Goal: Information Seeking & Learning: Learn about a topic

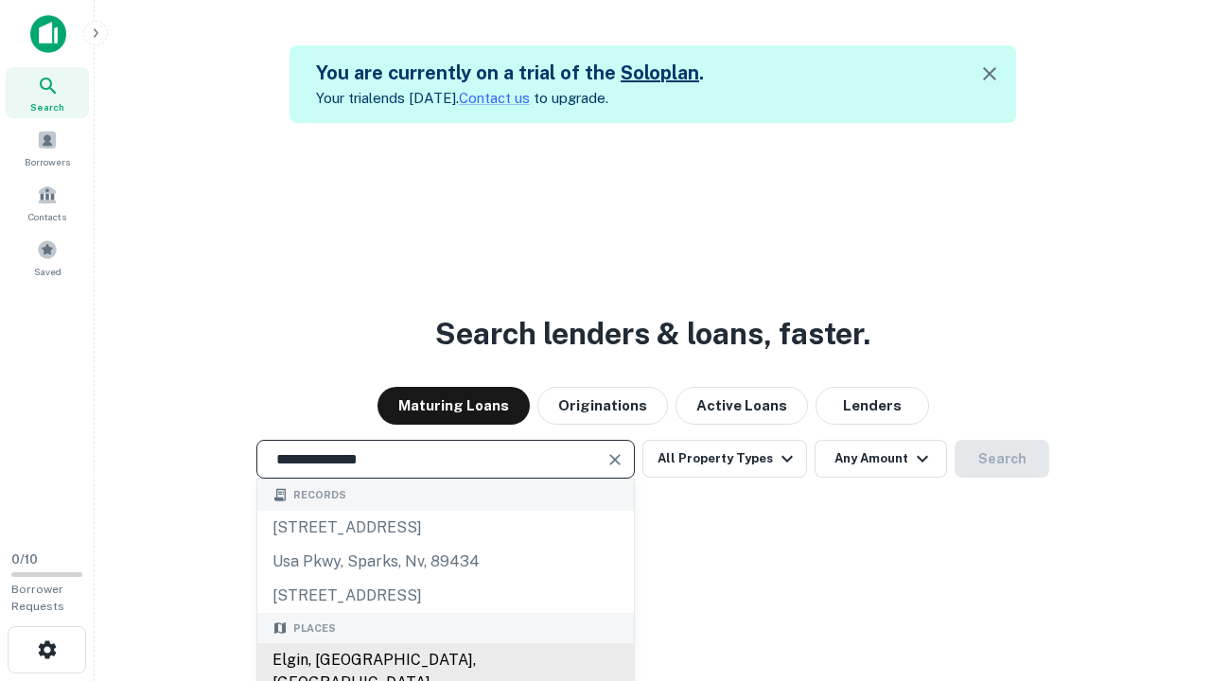
click at [445, 660] on div "Elgin, IL, USA" at bounding box center [445, 671] width 376 height 57
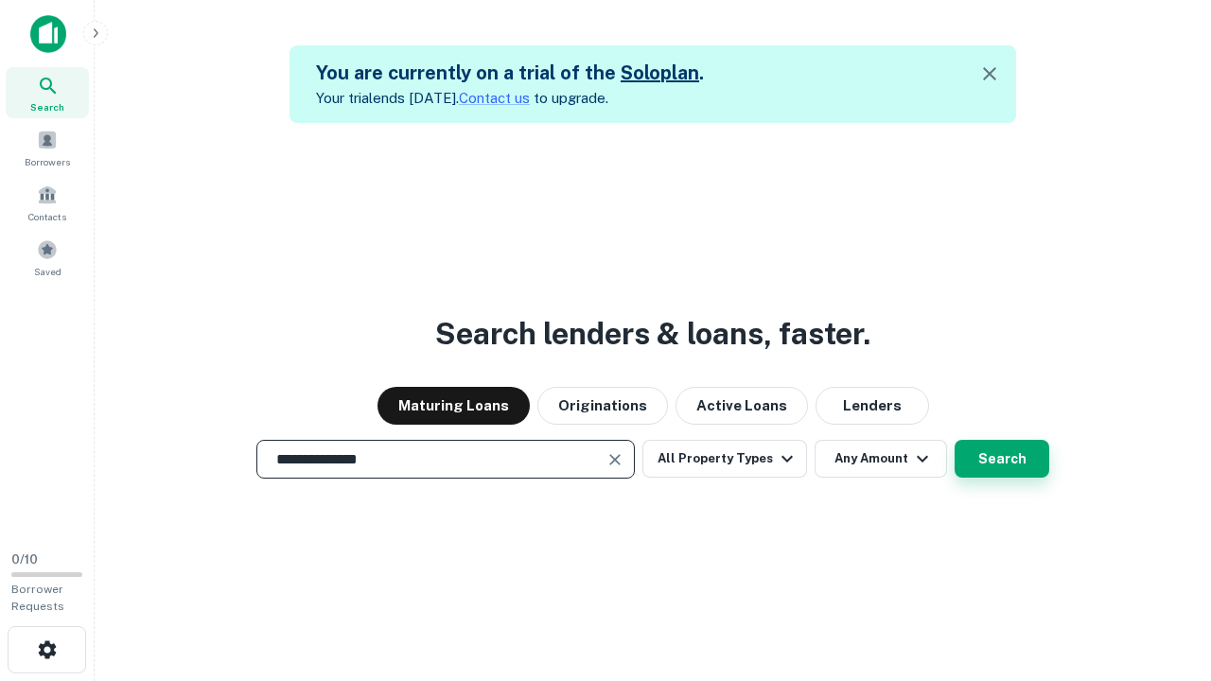
type input "**********"
click at [954, 440] on button "Search" at bounding box center [1001, 459] width 95 height 38
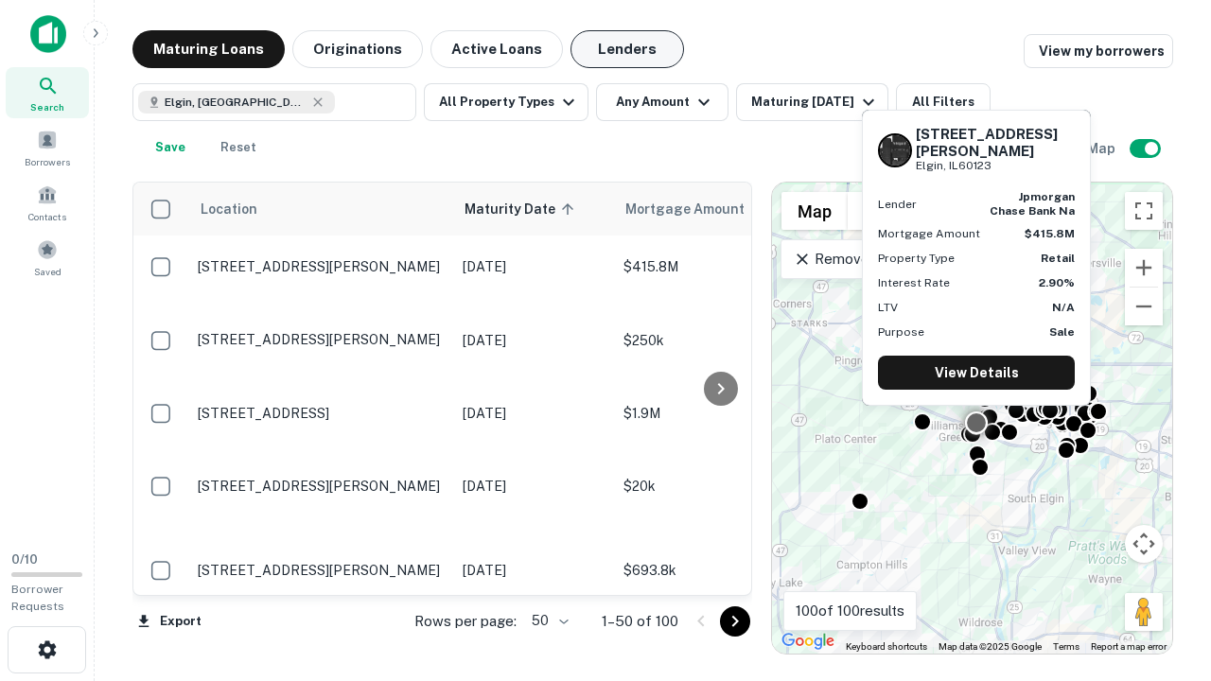
click at [627, 49] on button "Lenders" at bounding box center [627, 49] width 114 height 38
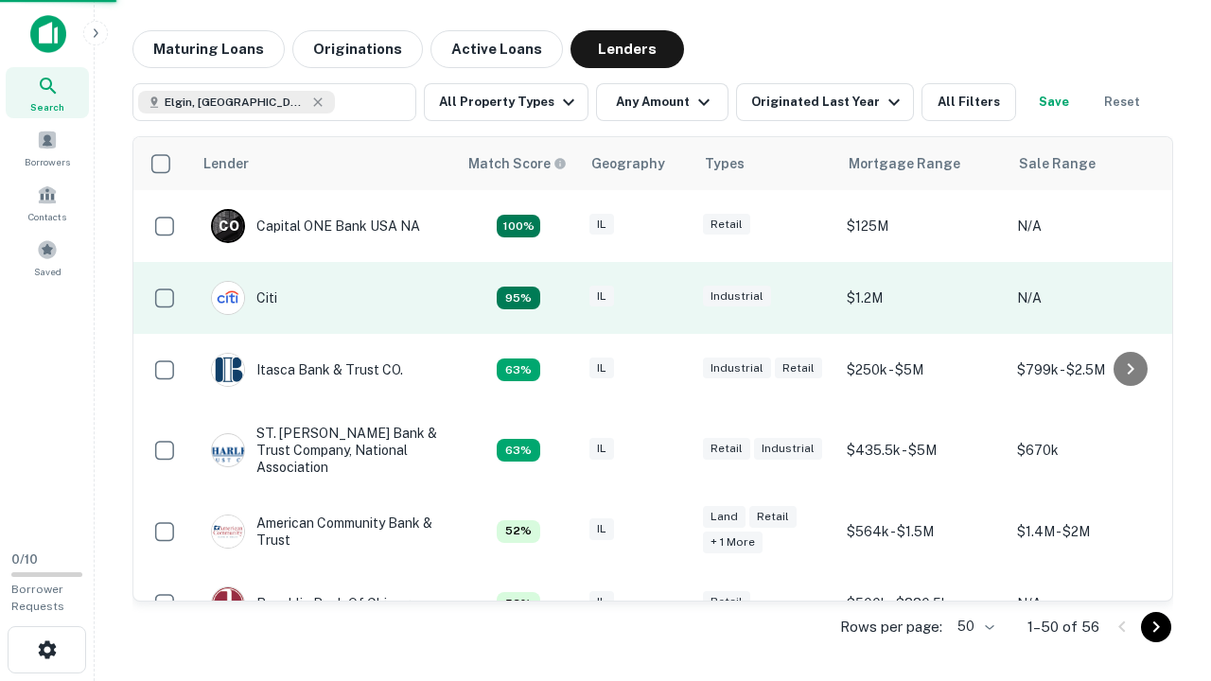
click at [672, 298] on div "IL" at bounding box center [636, 299] width 95 height 26
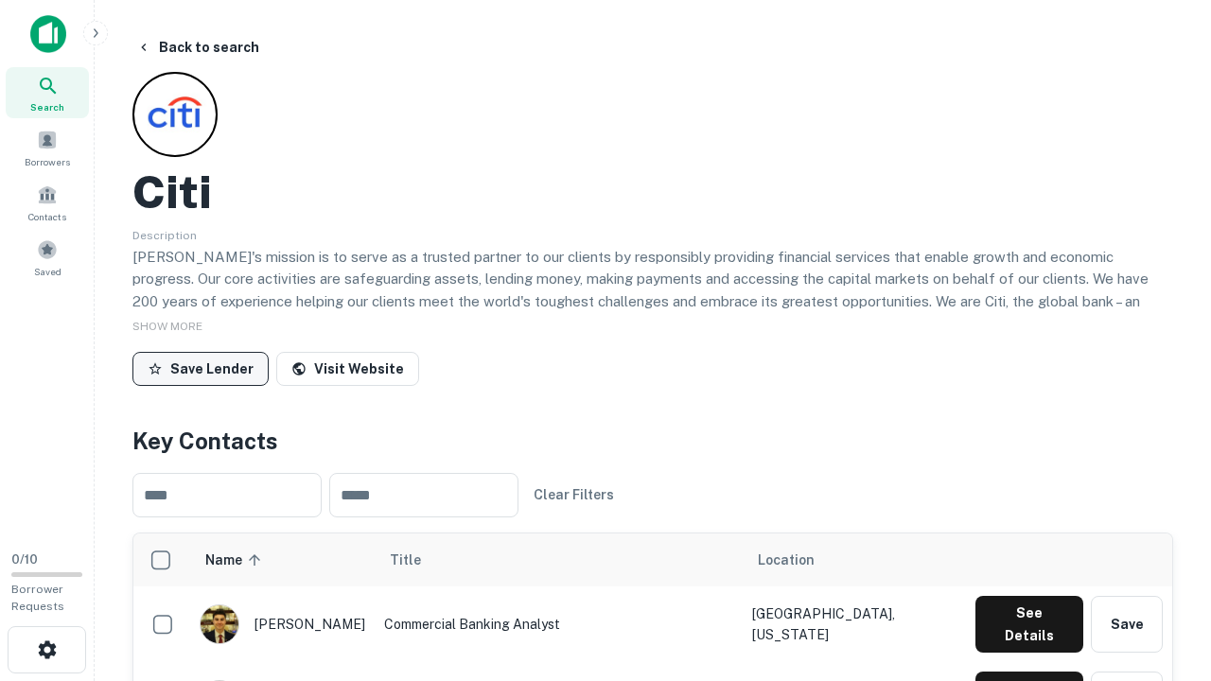
click at [201, 368] on button "Save Lender" at bounding box center [200, 369] width 136 height 34
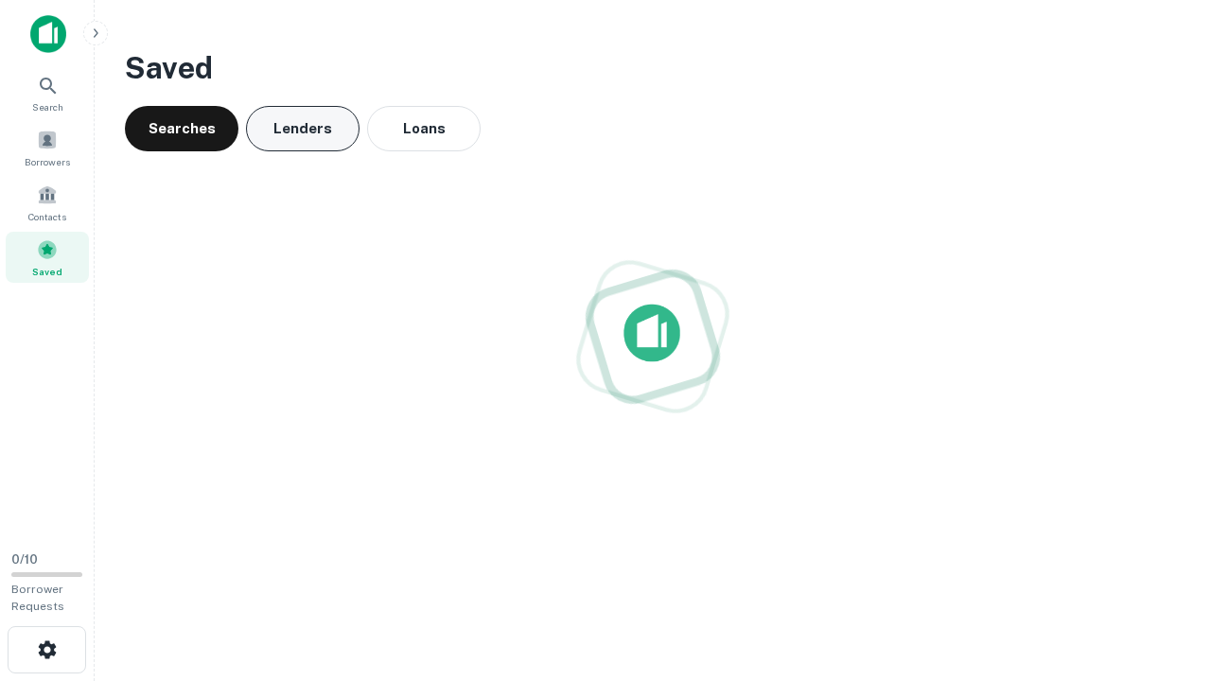
click at [303, 129] on button "Lenders" at bounding box center [303, 128] width 114 height 45
